Goal: Use online tool/utility

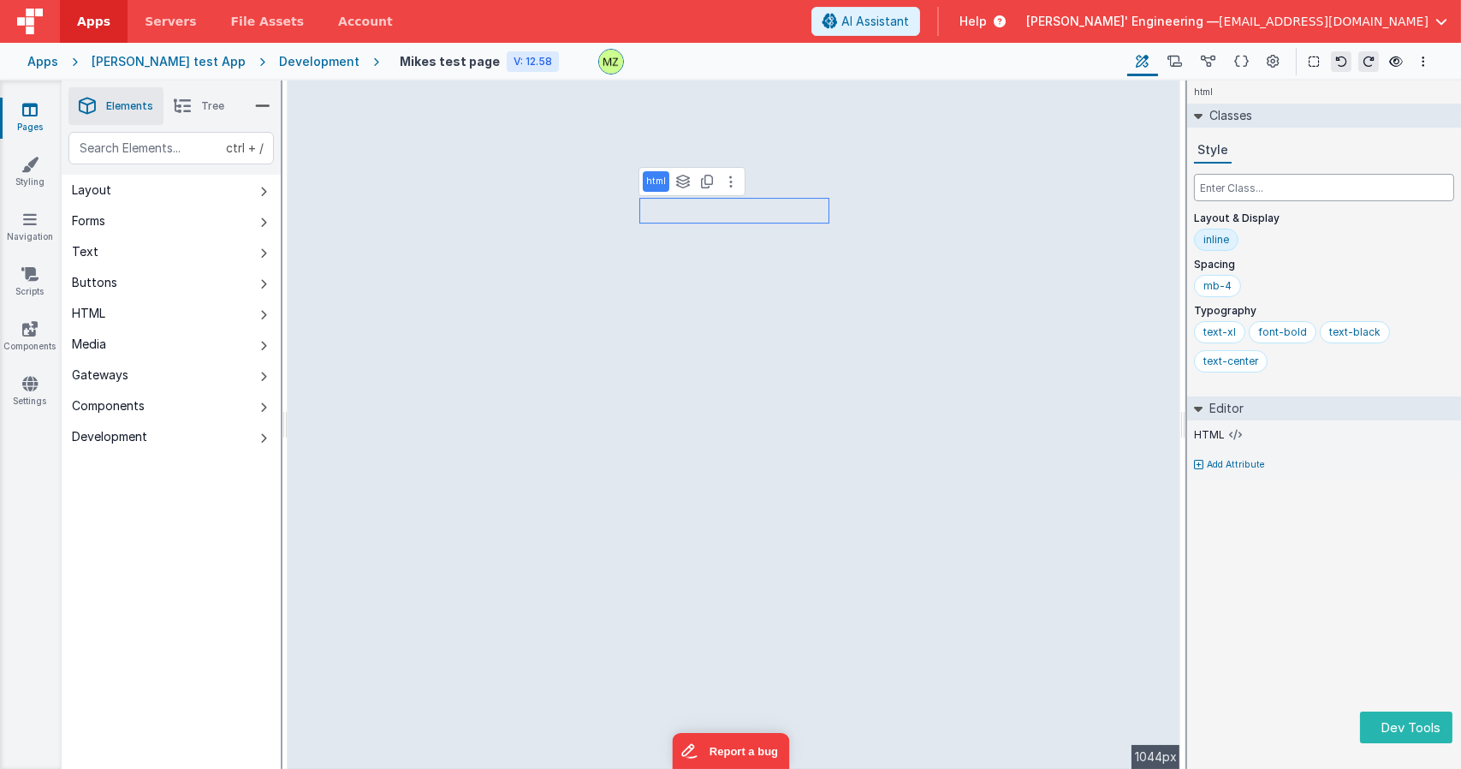
click at [1214, 196] on input "text" at bounding box center [1324, 187] width 260 height 27
type input "absolute top-0 -right-36"
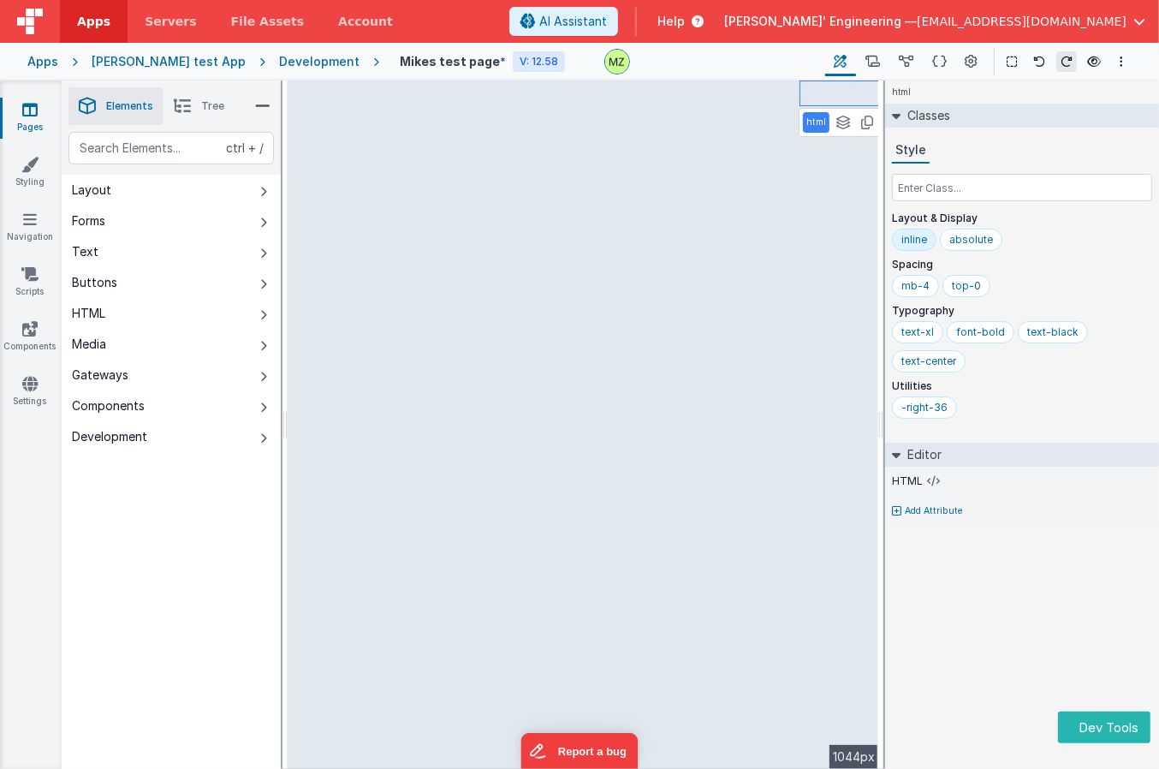
click at [1006, 147] on div "Style" at bounding box center [1022, 151] width 260 height 26
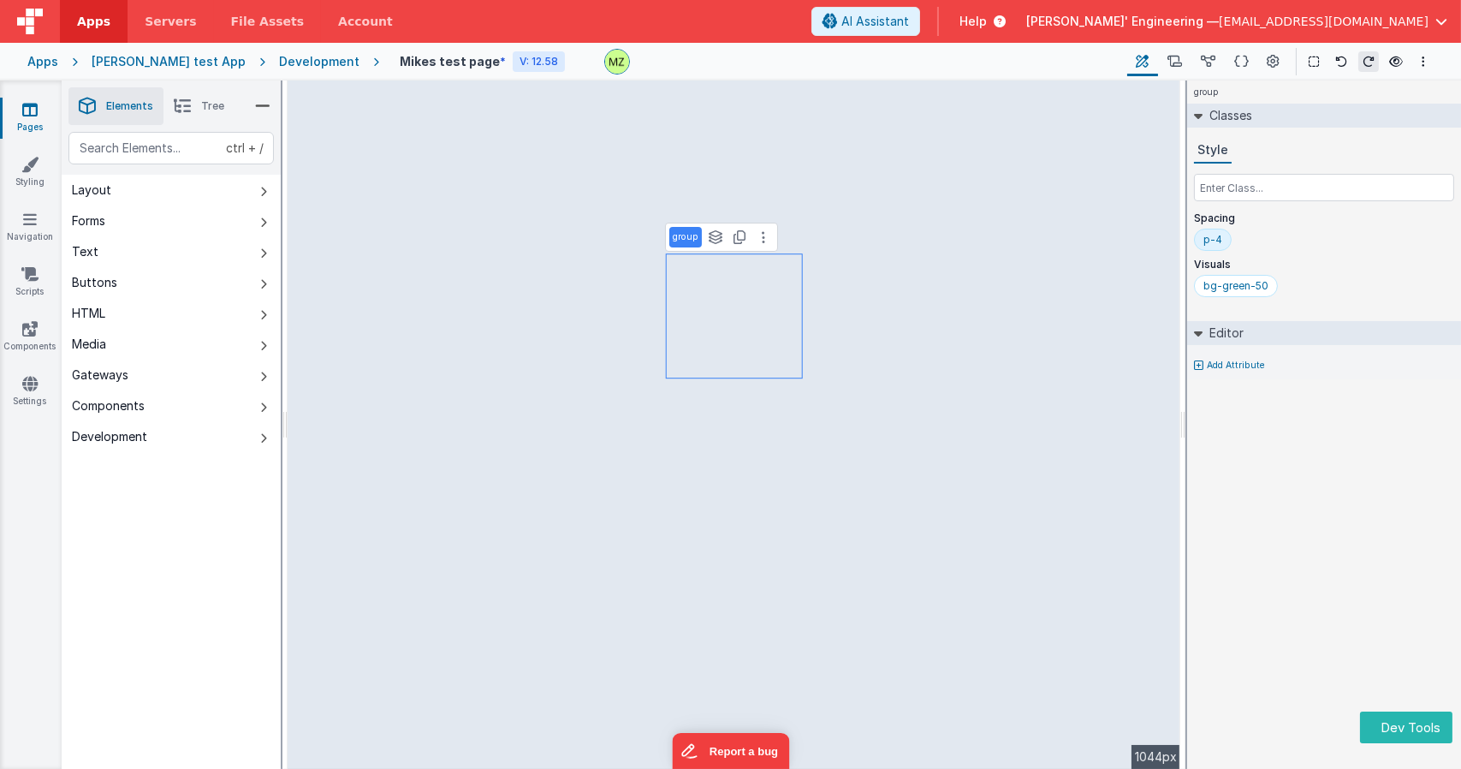
select select "email"
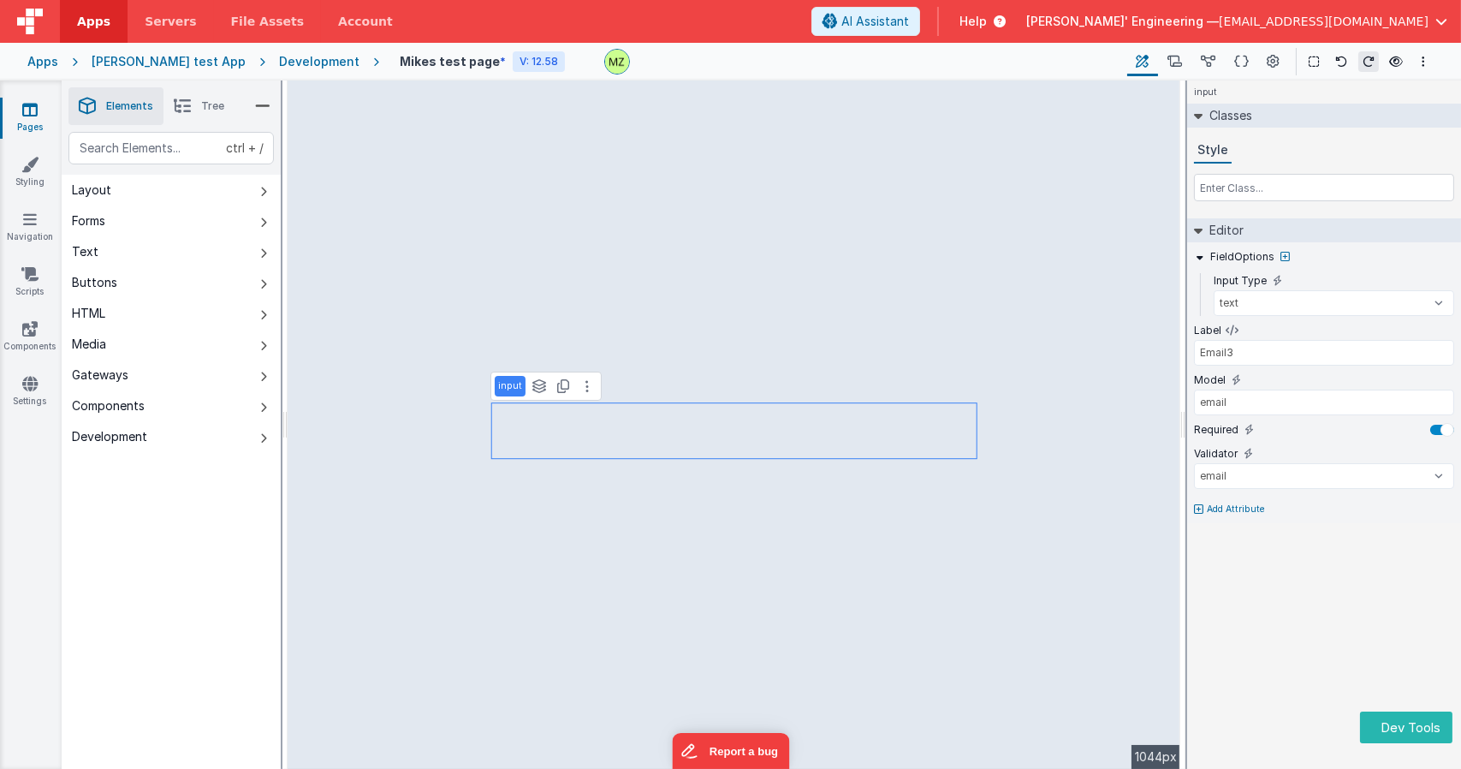
type input "Email1"
select select "email"
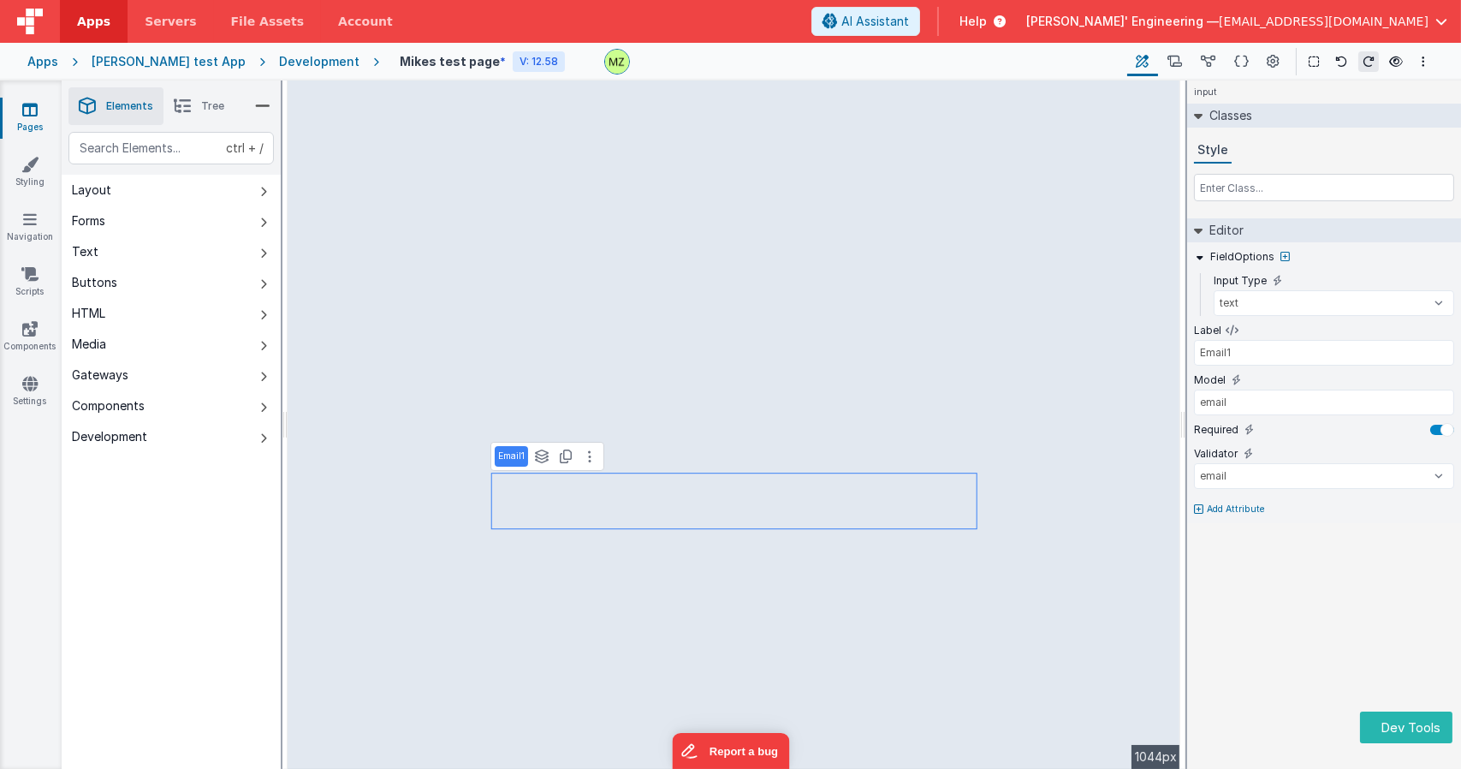
click at [1132, 92] on div "Saved" at bounding box center [792, 87] width 1461 height 14
click at [1143, 93] on div "Saved" at bounding box center [792, 87] width 1461 height 14
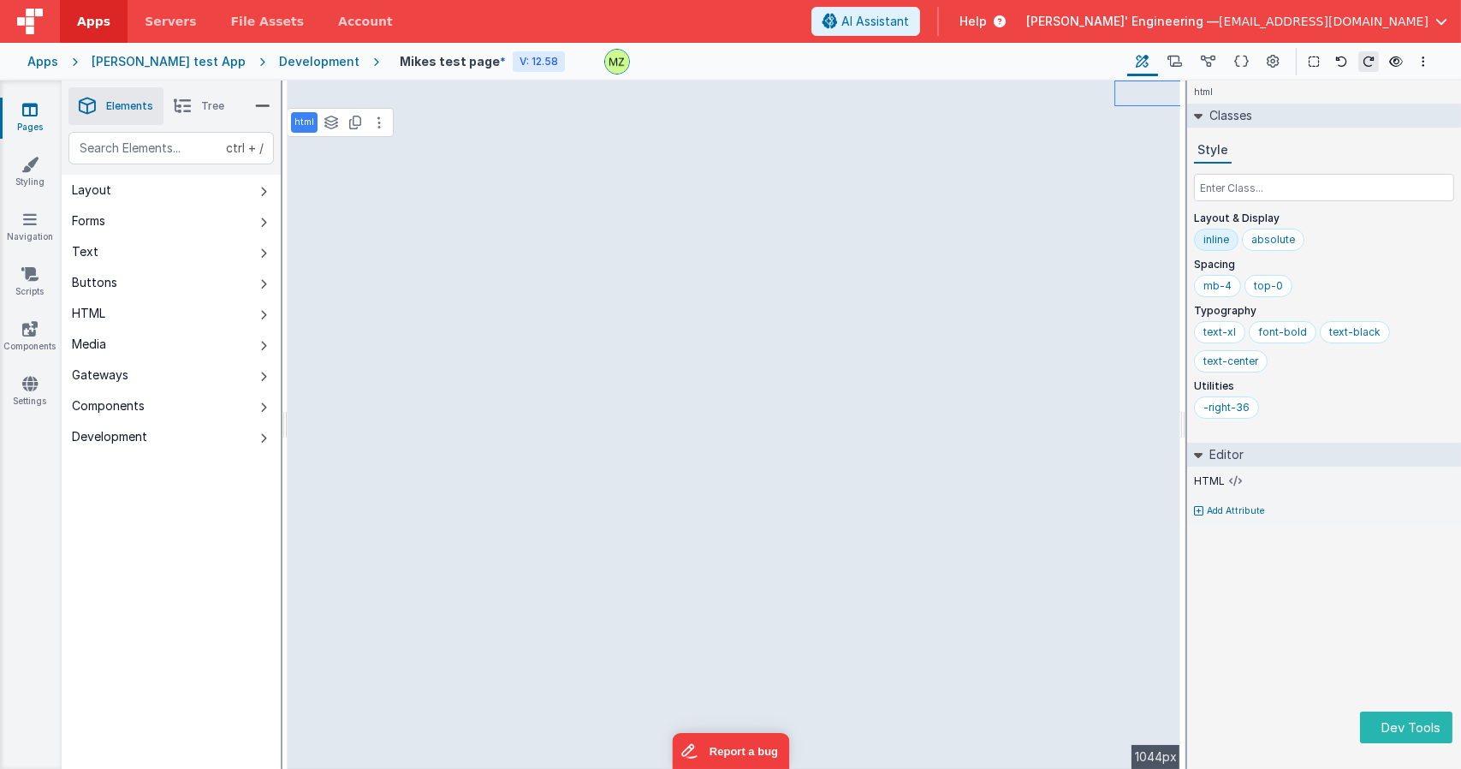
click at [1218, 567] on div "html Classes Style Layout & Display inline absolute Spacing mb-4 top-0 Typograp…" at bounding box center [1324, 424] width 274 height 688
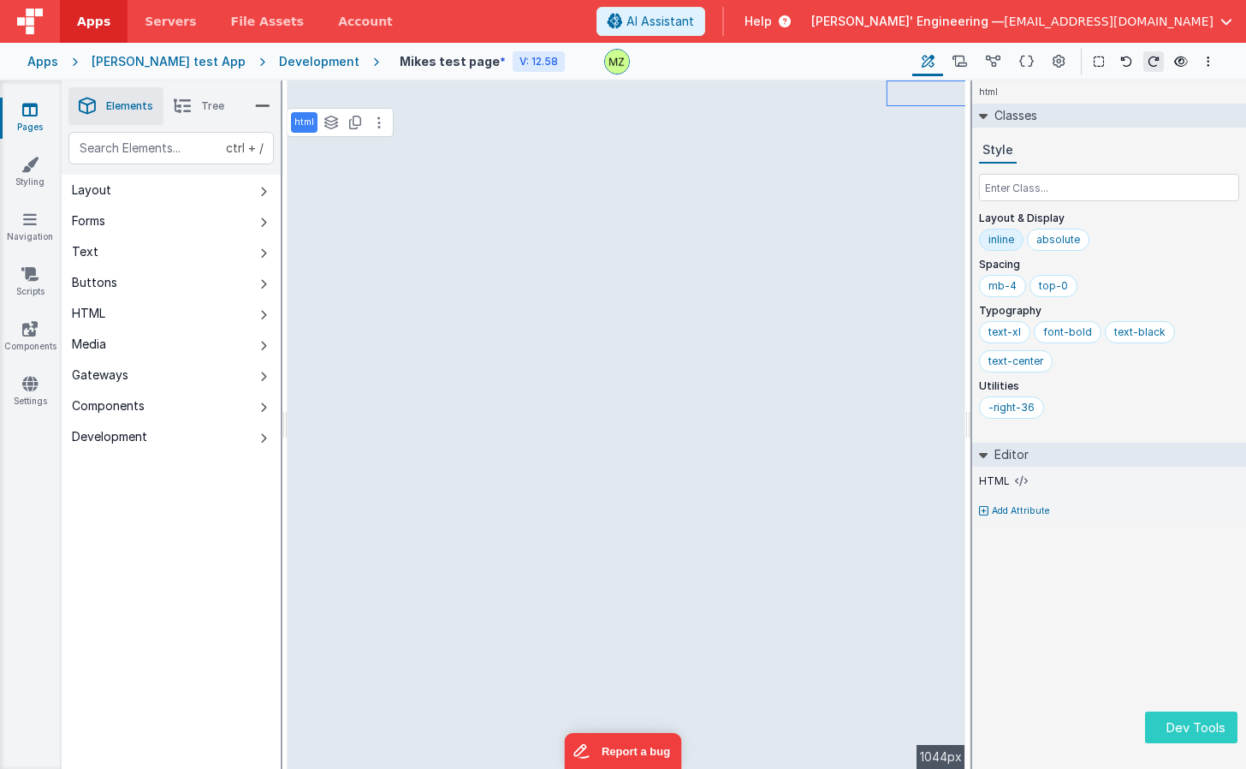
click at [1177, 714] on button "Dev Tools" at bounding box center [1191, 727] width 92 height 32
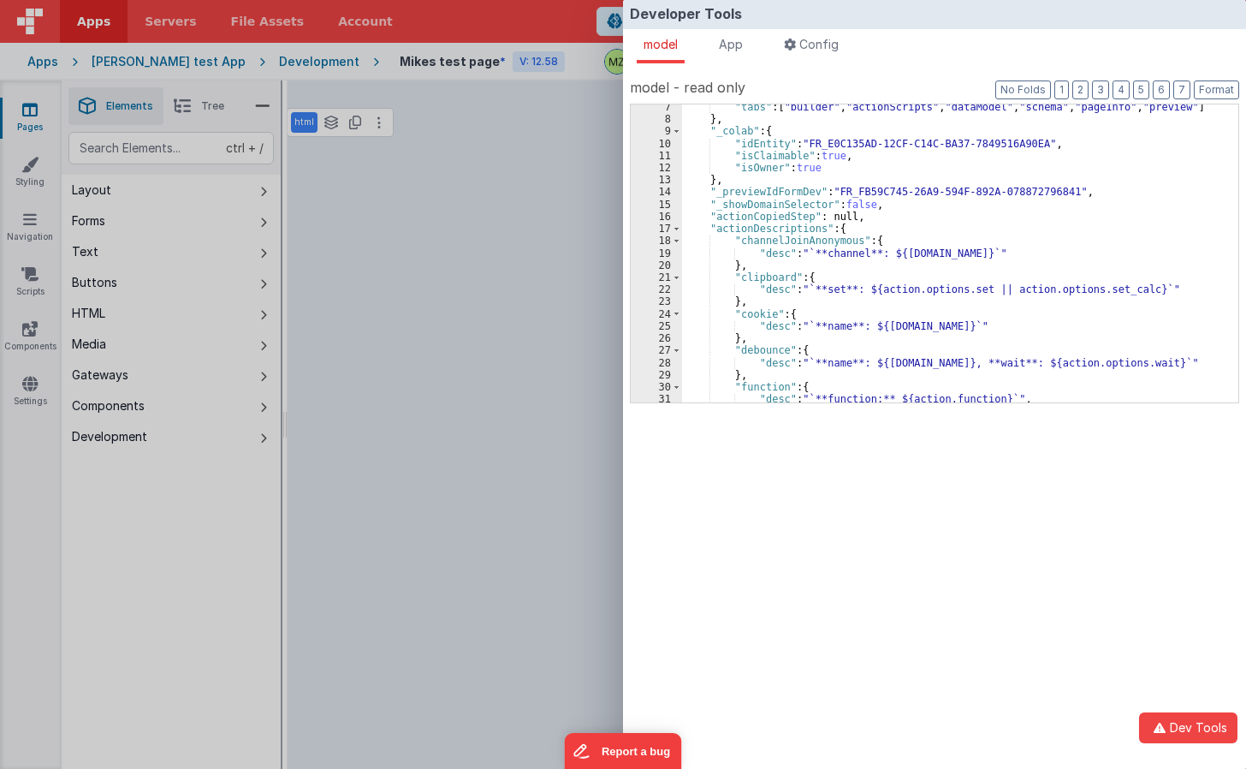
scroll to position [47, 0]
click at [879, 264] on div ""tabs" : [ "builder" , "actionScripts" , "dataModel" , "schema" , "pageInfo" , …" at bounding box center [953, 262] width 543 height 322
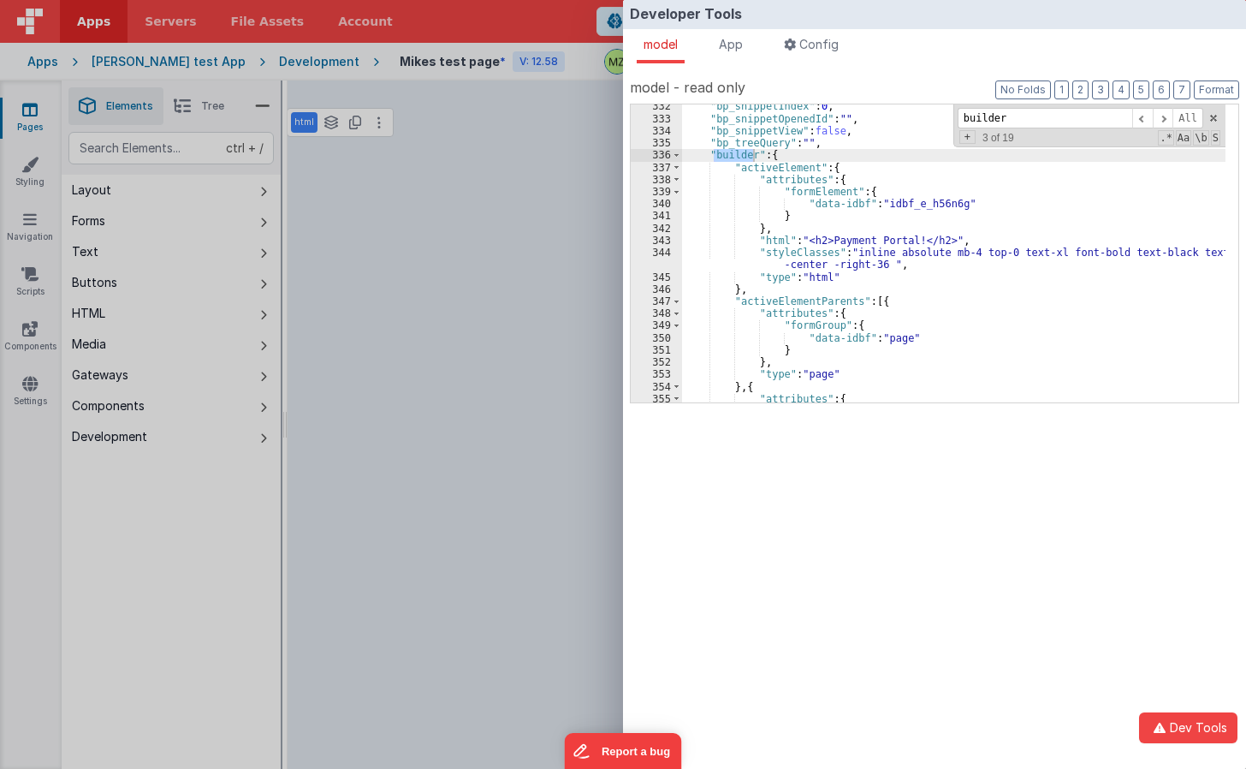
scroll to position [2747, 0]
type input "builder"
click at [676, 167] on span at bounding box center [676, 168] width 9 height 12
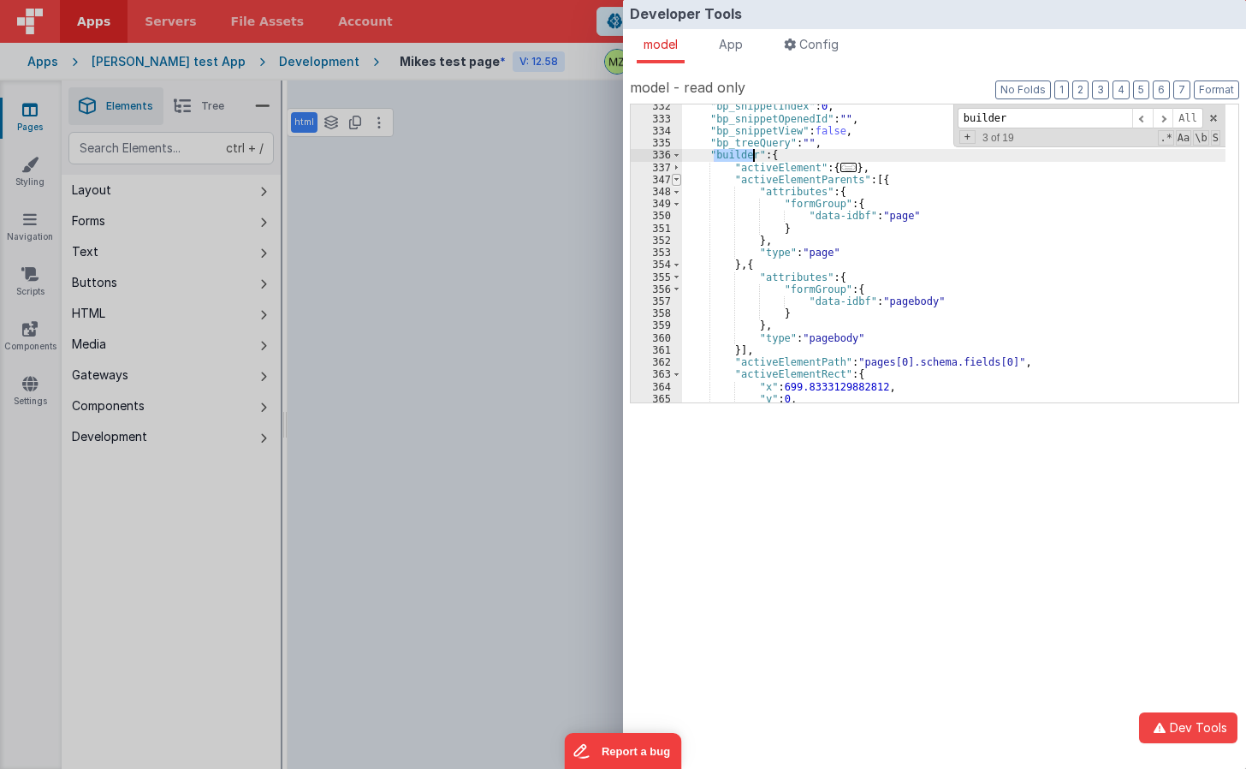
click at [674, 183] on span at bounding box center [676, 180] width 9 height 12
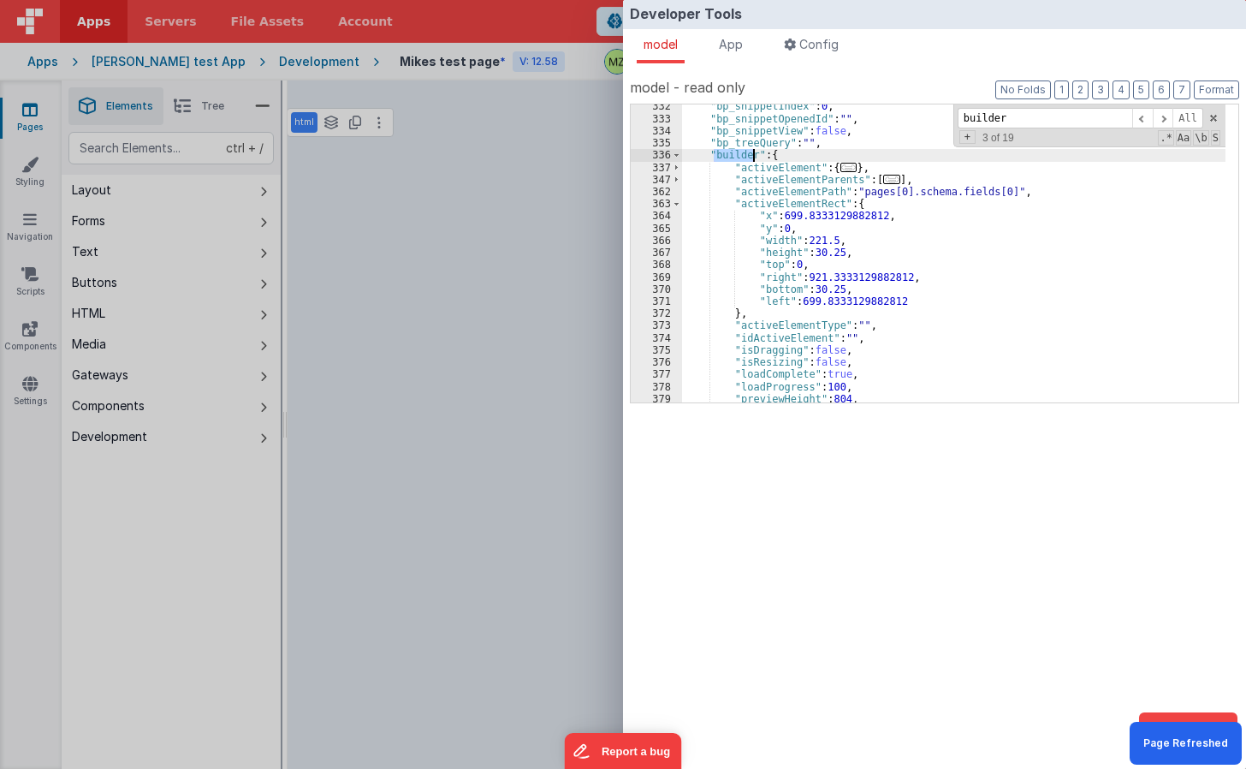
click at [534, 235] on div "Developer Tools model App Params Log (1) Misc Windows Config model - read only …" at bounding box center [623, 384] width 1246 height 769
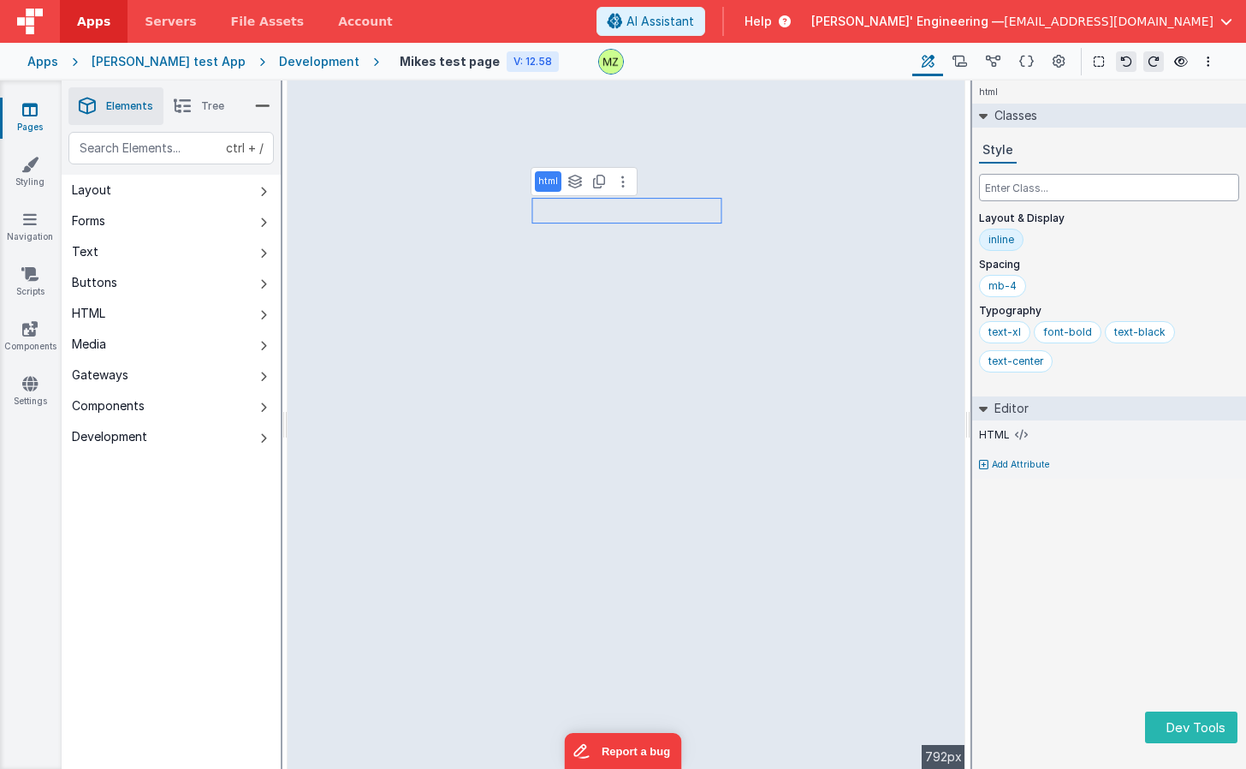
click at [1113, 184] on input "text" at bounding box center [1109, 187] width 260 height 27
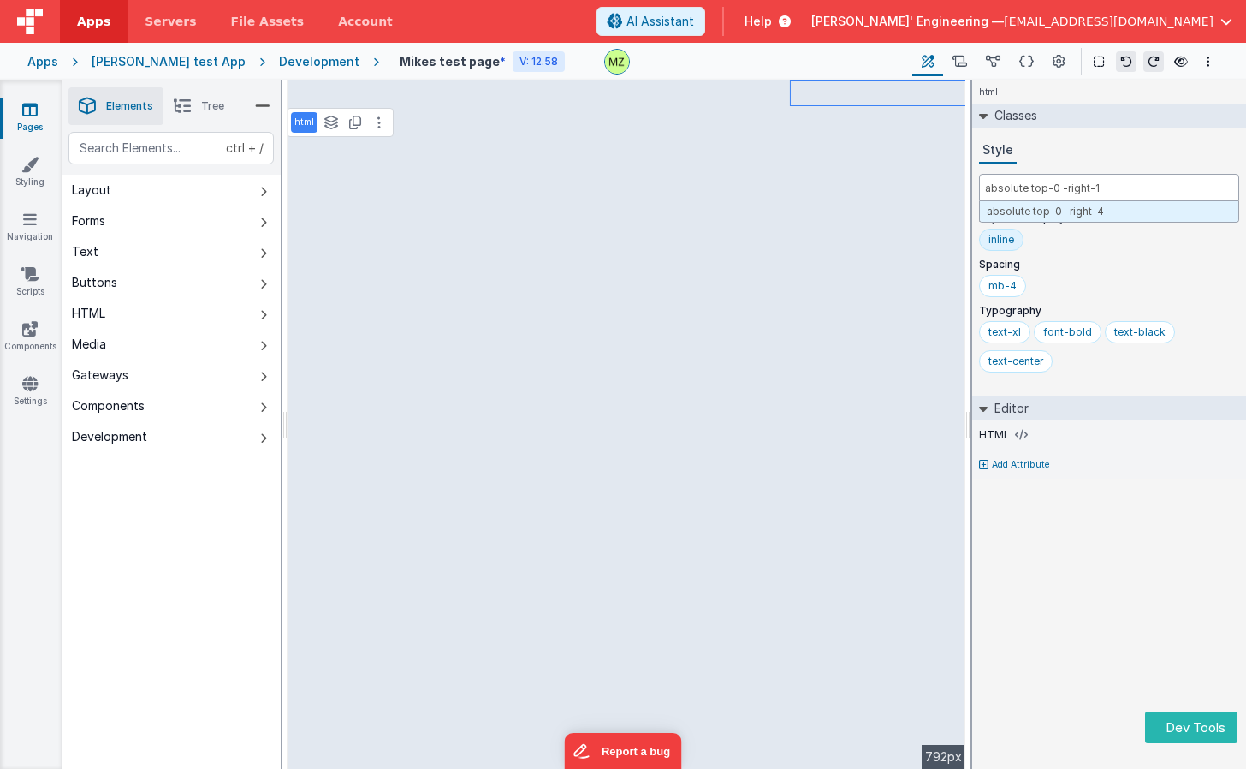
type input "absolute top-0 -right-12"
